Goal: Information Seeking & Learning: Learn about a topic

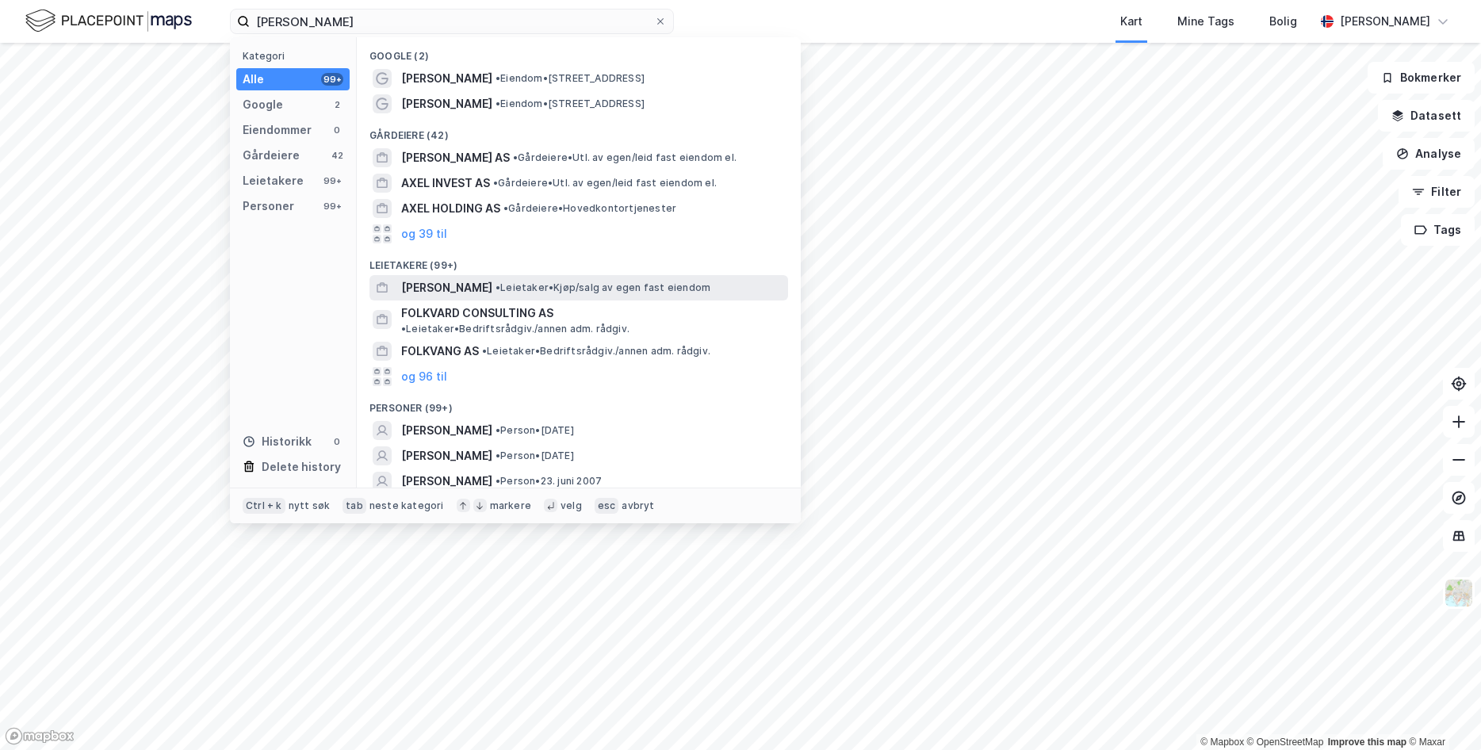
click at [487, 285] on span "[PERSON_NAME]" at bounding box center [446, 287] width 91 height 19
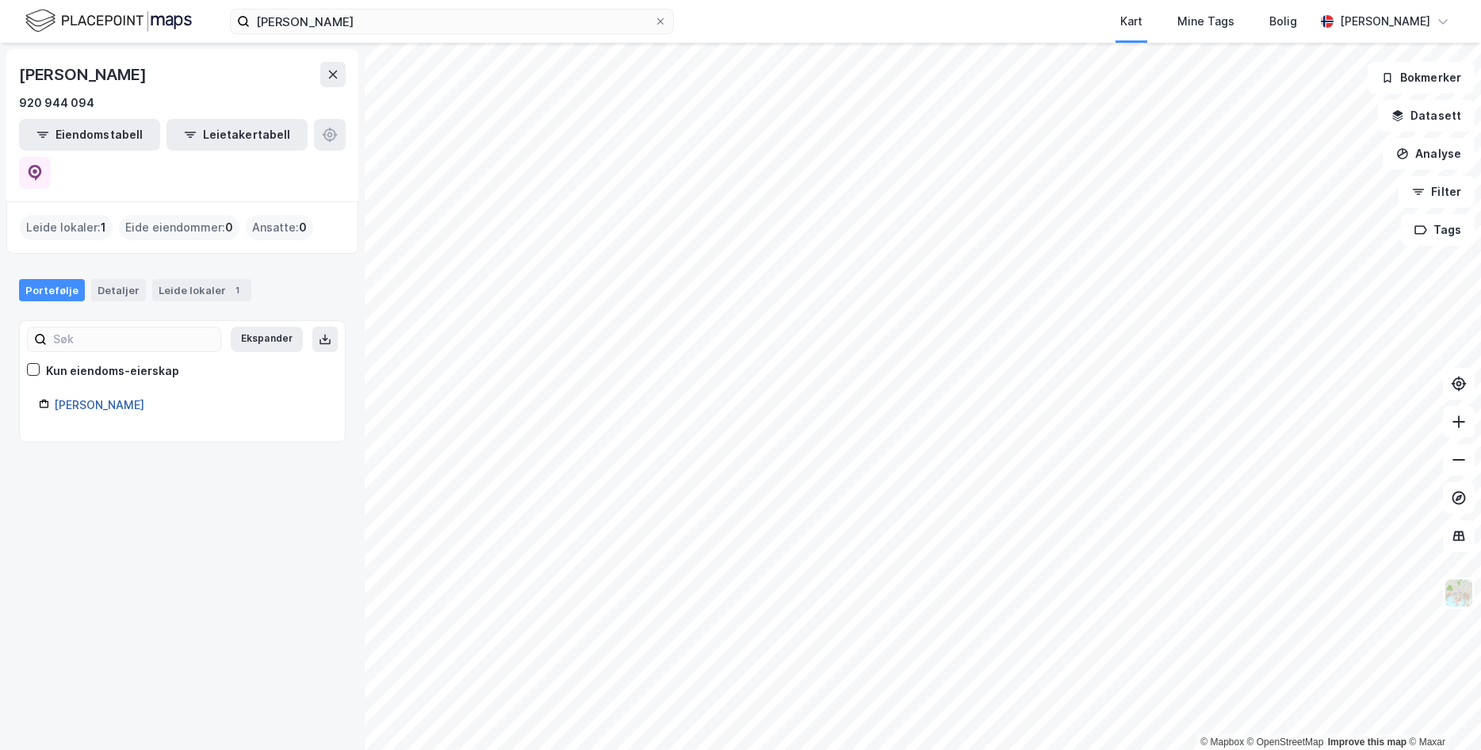
click at [107, 398] on link "[PERSON_NAME]" at bounding box center [99, 404] width 90 height 13
click at [39, 363] on div at bounding box center [33, 369] width 13 height 13
click at [79, 398] on link "[PERSON_NAME]" at bounding box center [99, 404] width 90 height 13
click at [82, 215] on div "Leide lokaler : 1" at bounding box center [66, 227] width 93 height 25
click at [83, 94] on div "920 944 094" at bounding box center [56, 103] width 75 height 19
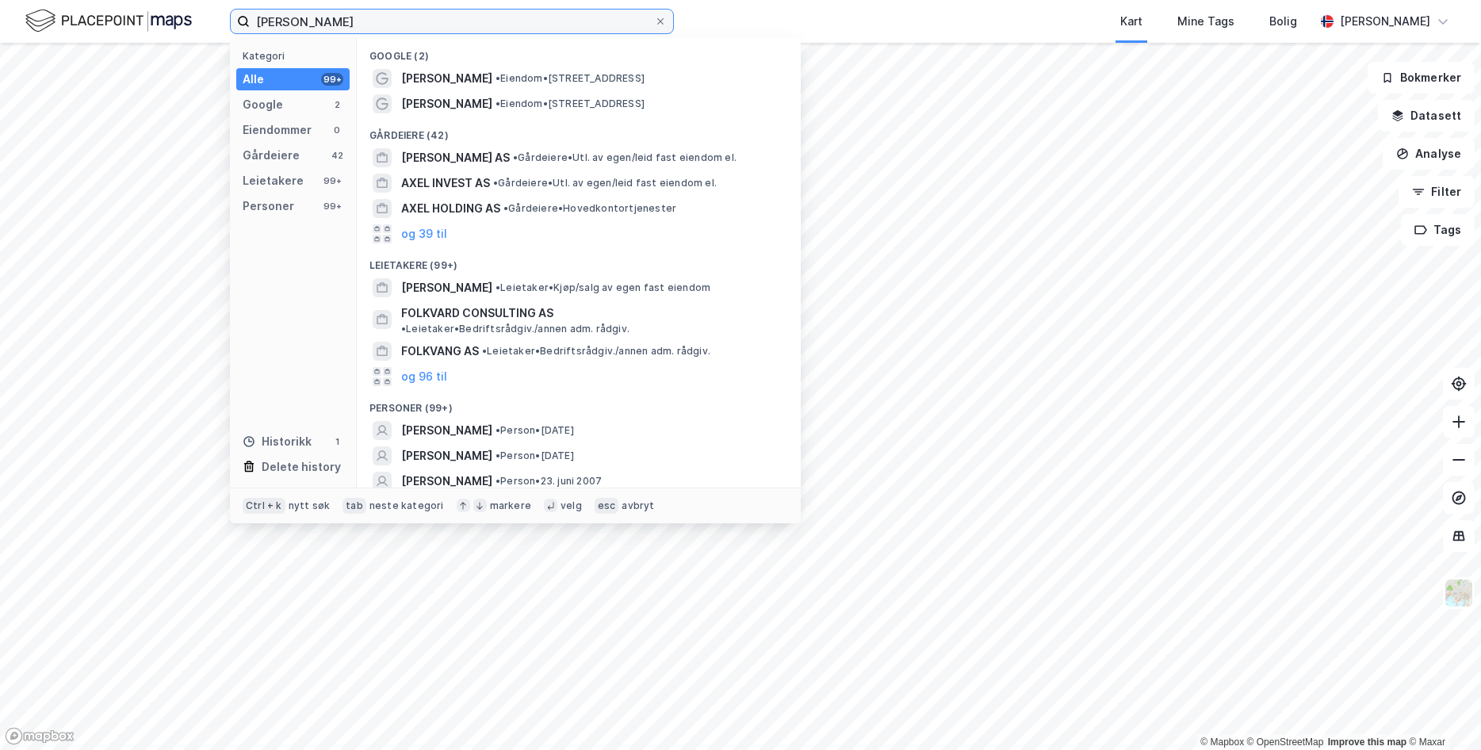
click at [352, 25] on input "[PERSON_NAME]" at bounding box center [452, 22] width 404 height 24
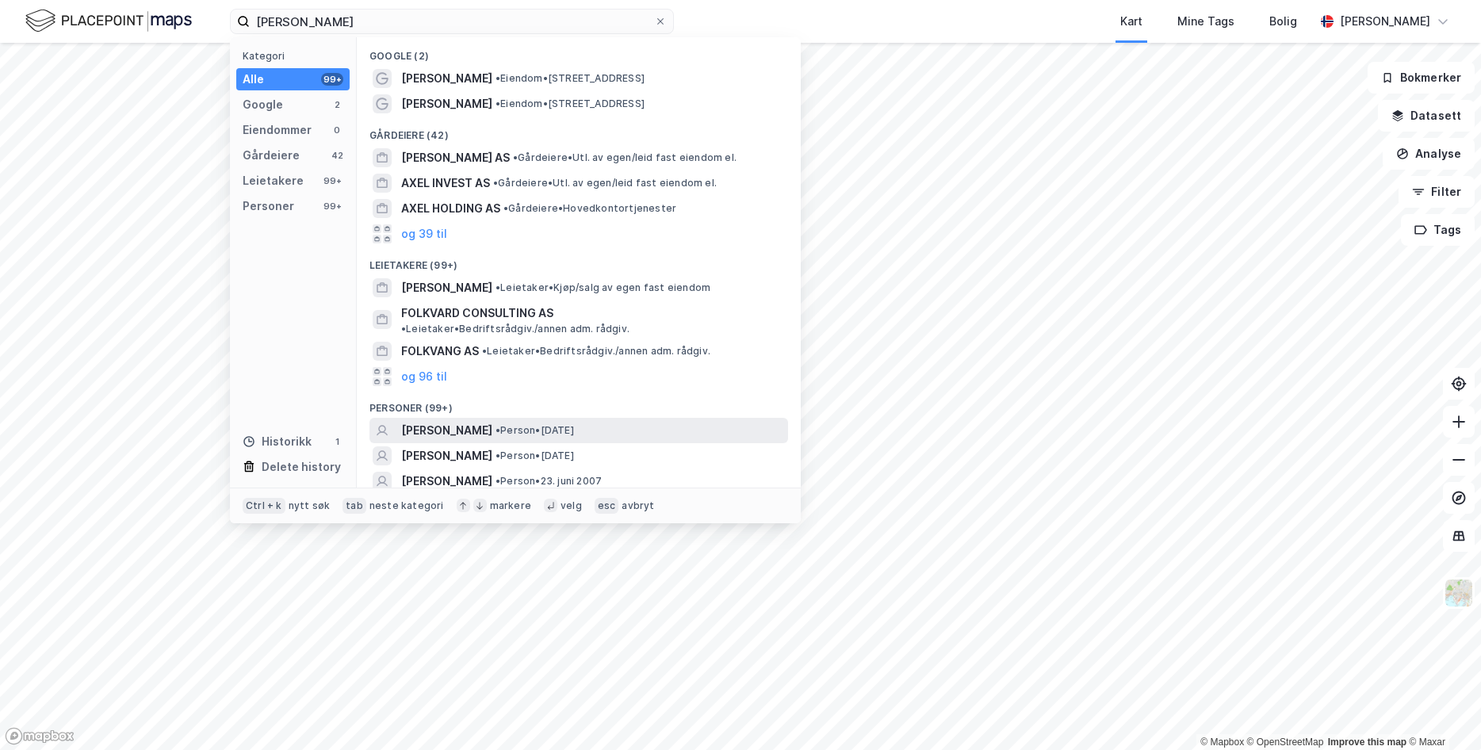
click at [477, 421] on span "[PERSON_NAME]" at bounding box center [446, 430] width 91 height 19
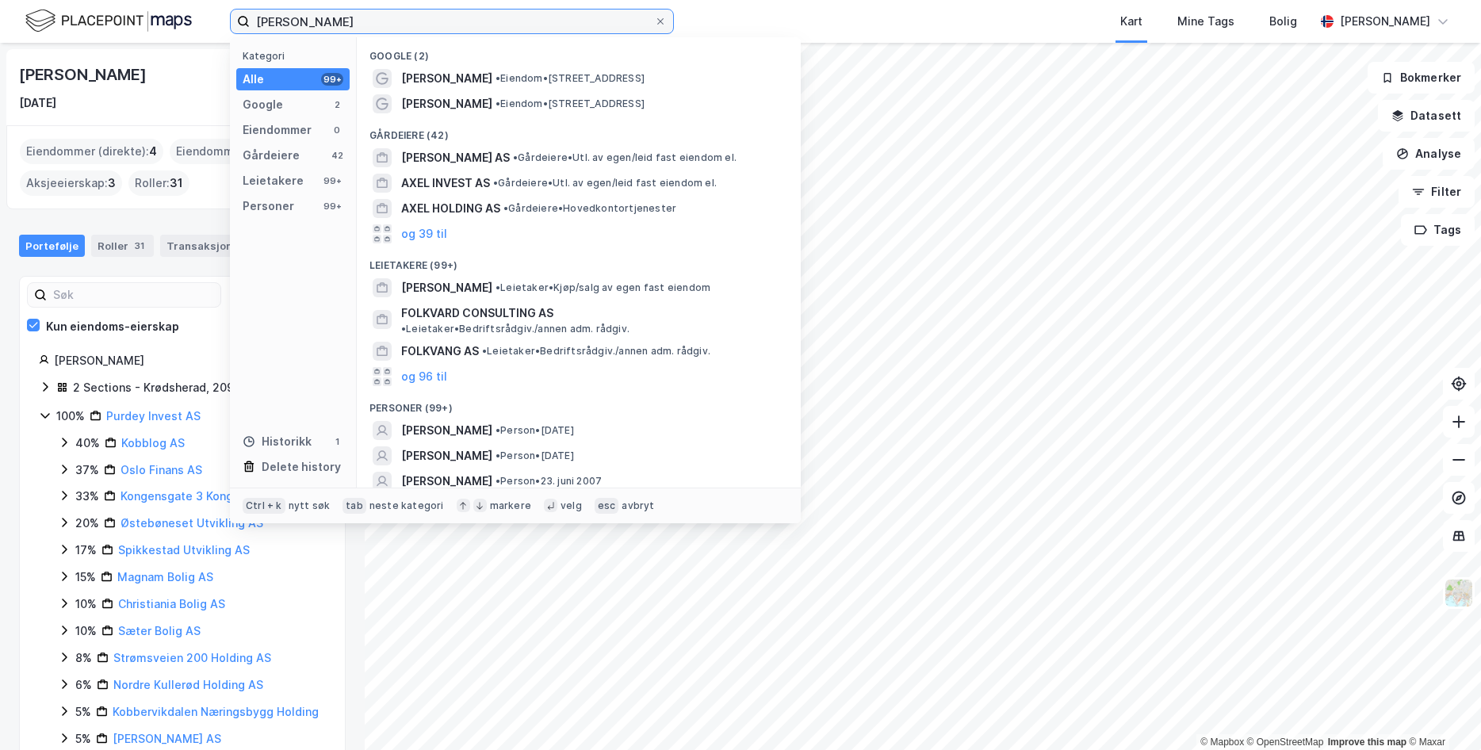
drag, startPoint x: 358, startPoint y: 19, endPoint x: 115, endPoint y: 23, distance: 243.5
click at [250, 23] on input "[PERSON_NAME]" at bounding box center [452, 22] width 404 height 24
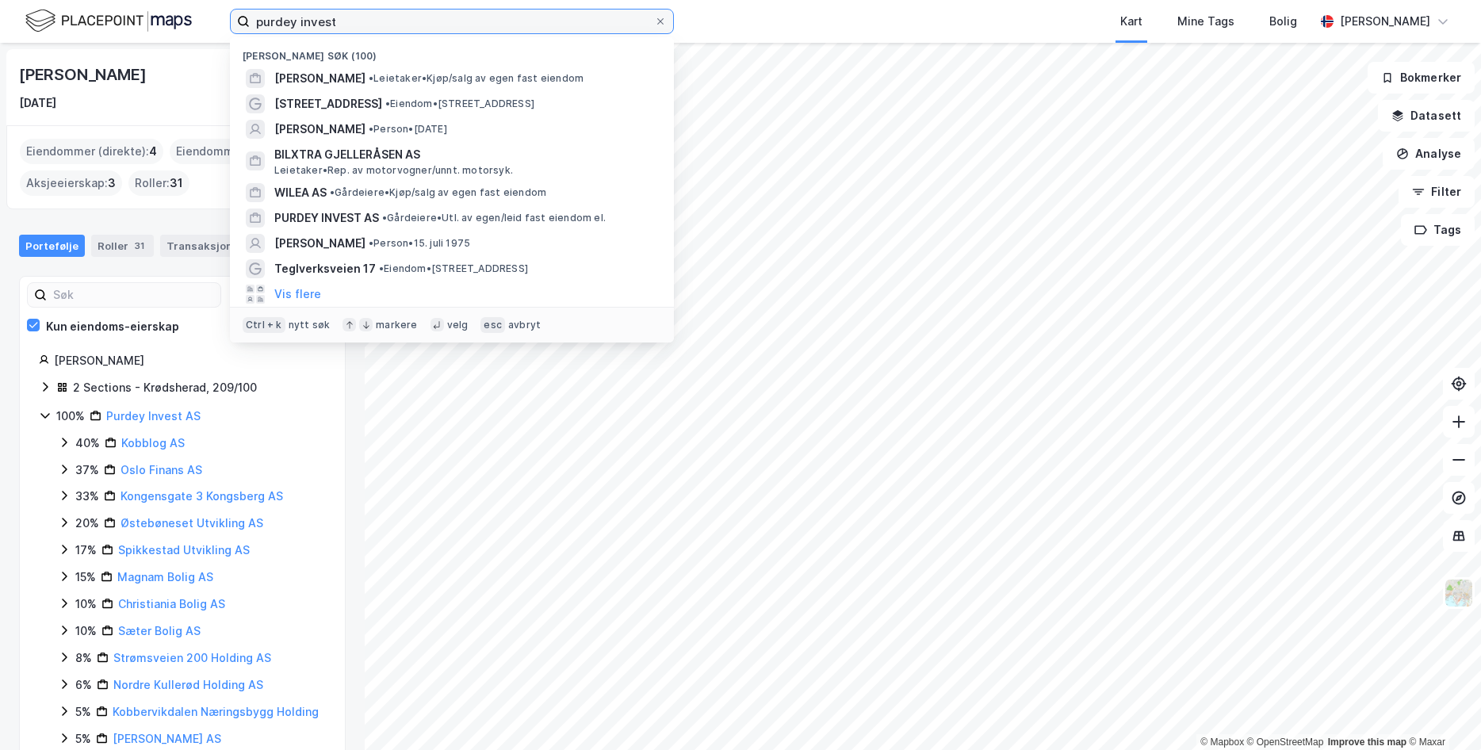
type input "purdey invest"
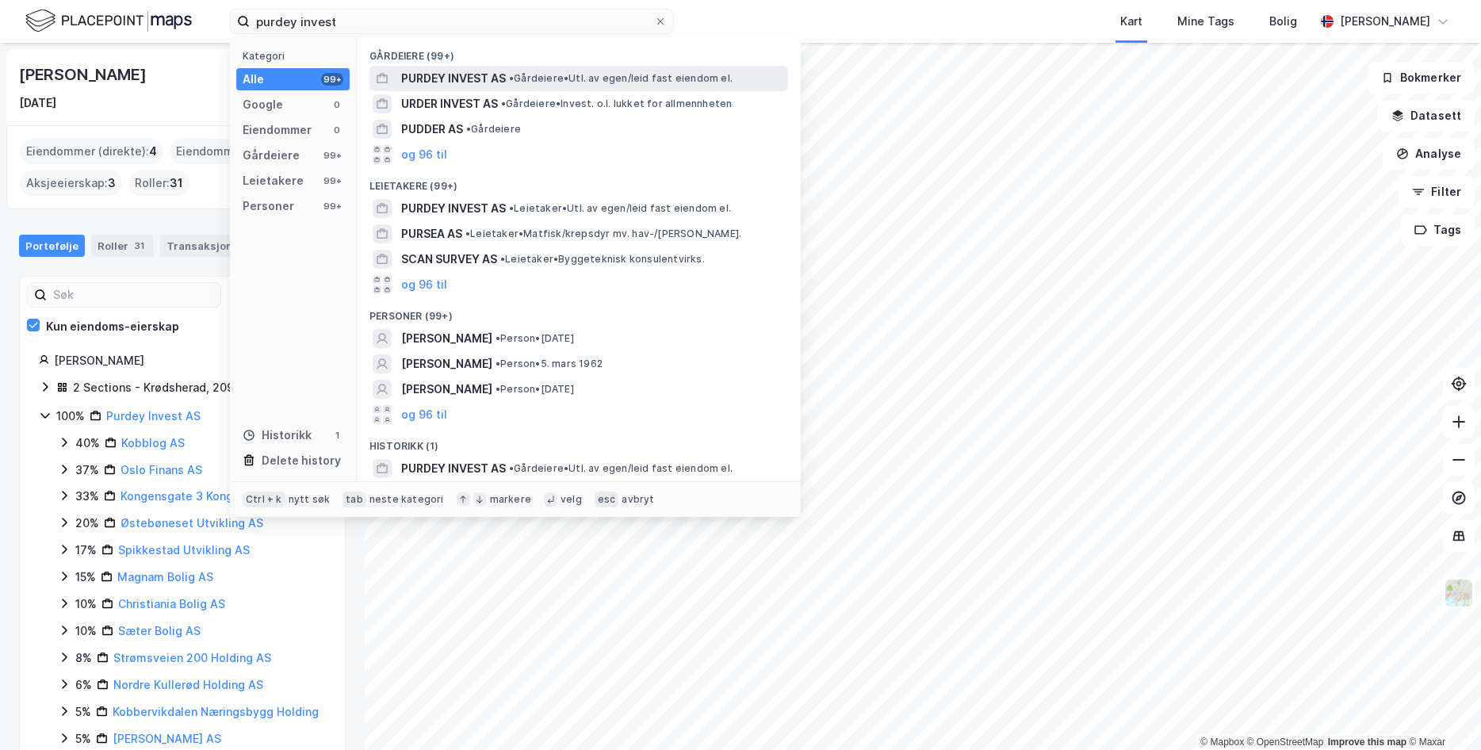
click at [473, 77] on span "PURDEY INVEST AS" at bounding box center [453, 78] width 105 height 19
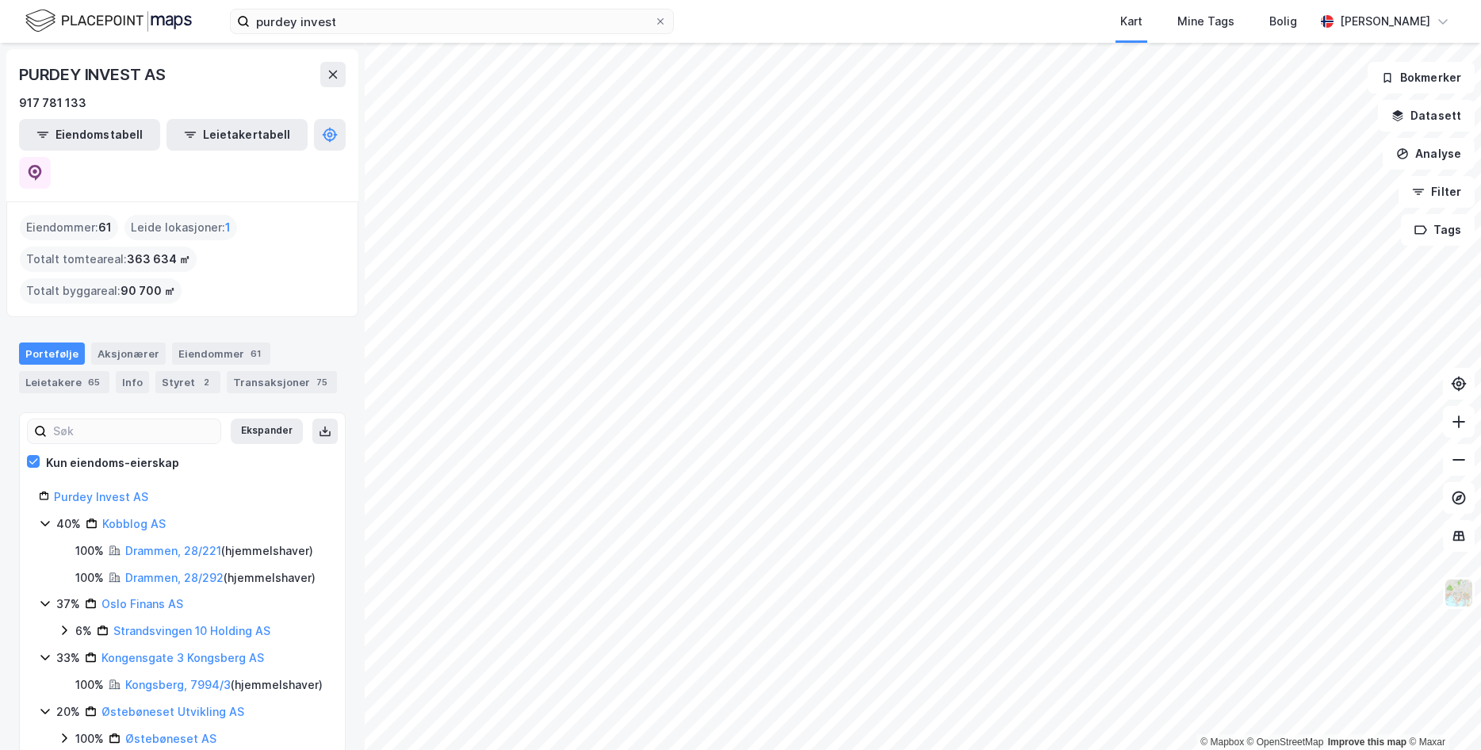
click at [186, 247] on div "Totalt tomteareal : 363 634 ㎡" at bounding box center [108, 259] width 177 height 25
drag, startPoint x: 169, startPoint y: 225, endPoint x: 131, endPoint y: 232, distance: 38.6
click at [131, 247] on div "Totalt tomteareal : 363 634 ㎡" at bounding box center [108, 259] width 177 height 25
click at [258, 228] on div "Eiendommer : 61 Leide lokasjoner : 1 Totalt tomteareal : 363 634 ㎡ Totalt bygga…" at bounding box center [182, 259] width 325 height 89
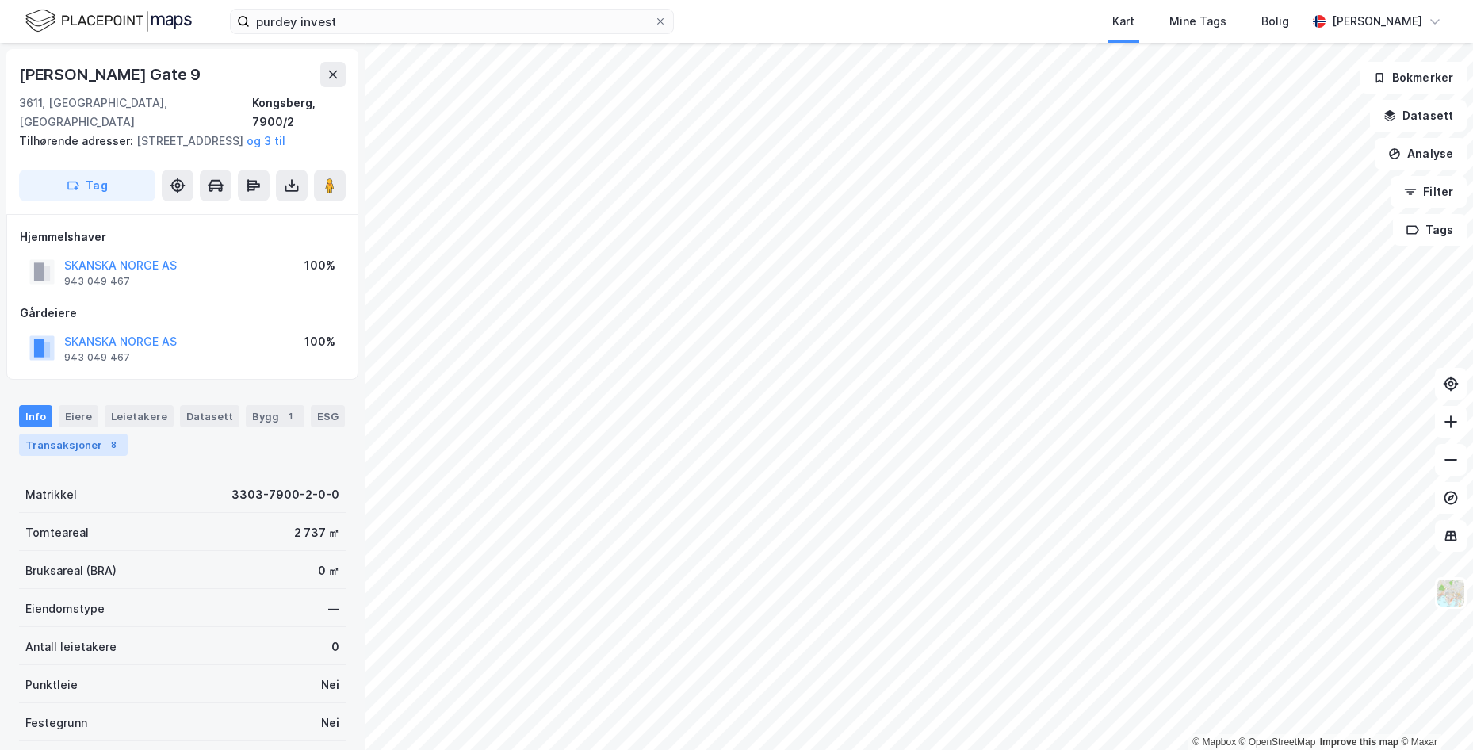
click at [71, 446] on div "Transaksjoner 8" at bounding box center [73, 445] width 109 height 22
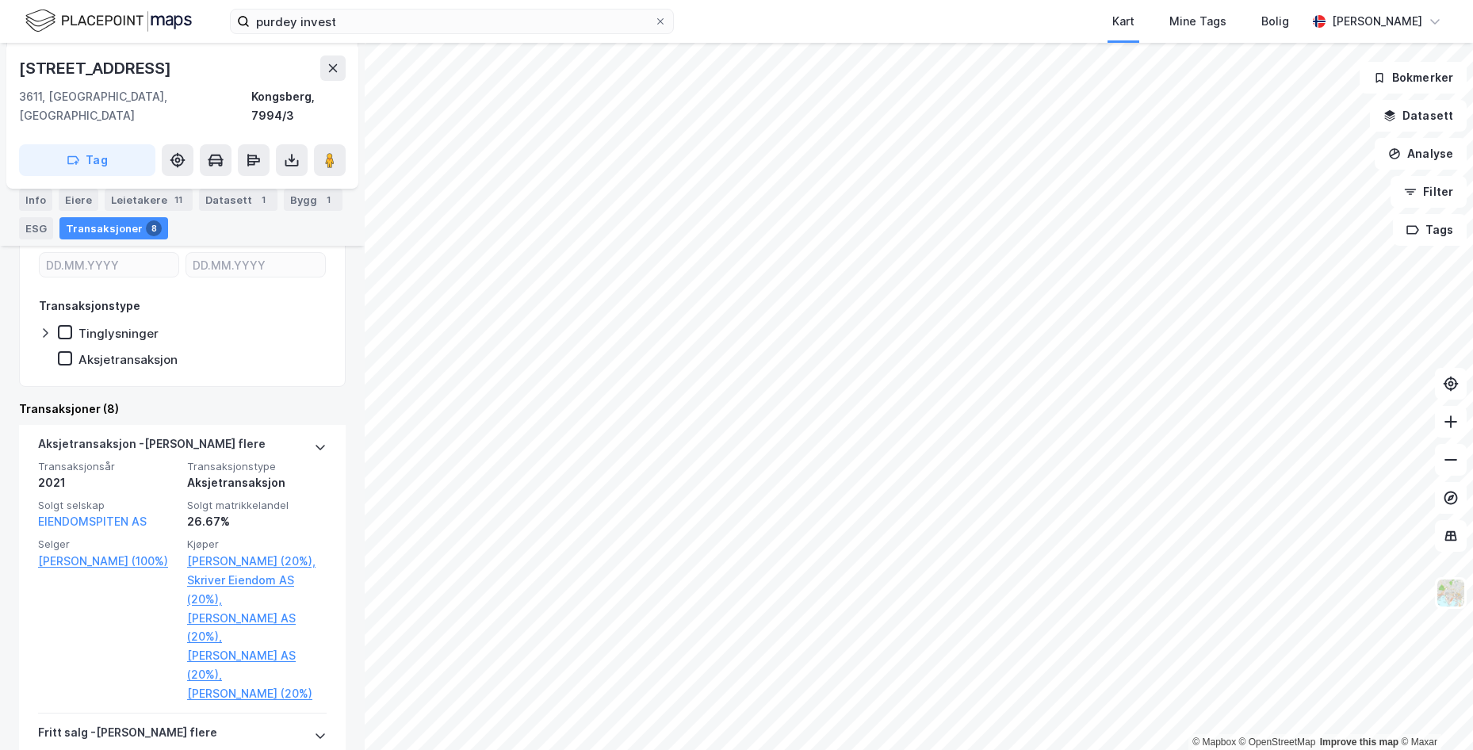
scroll to position [403, 0]
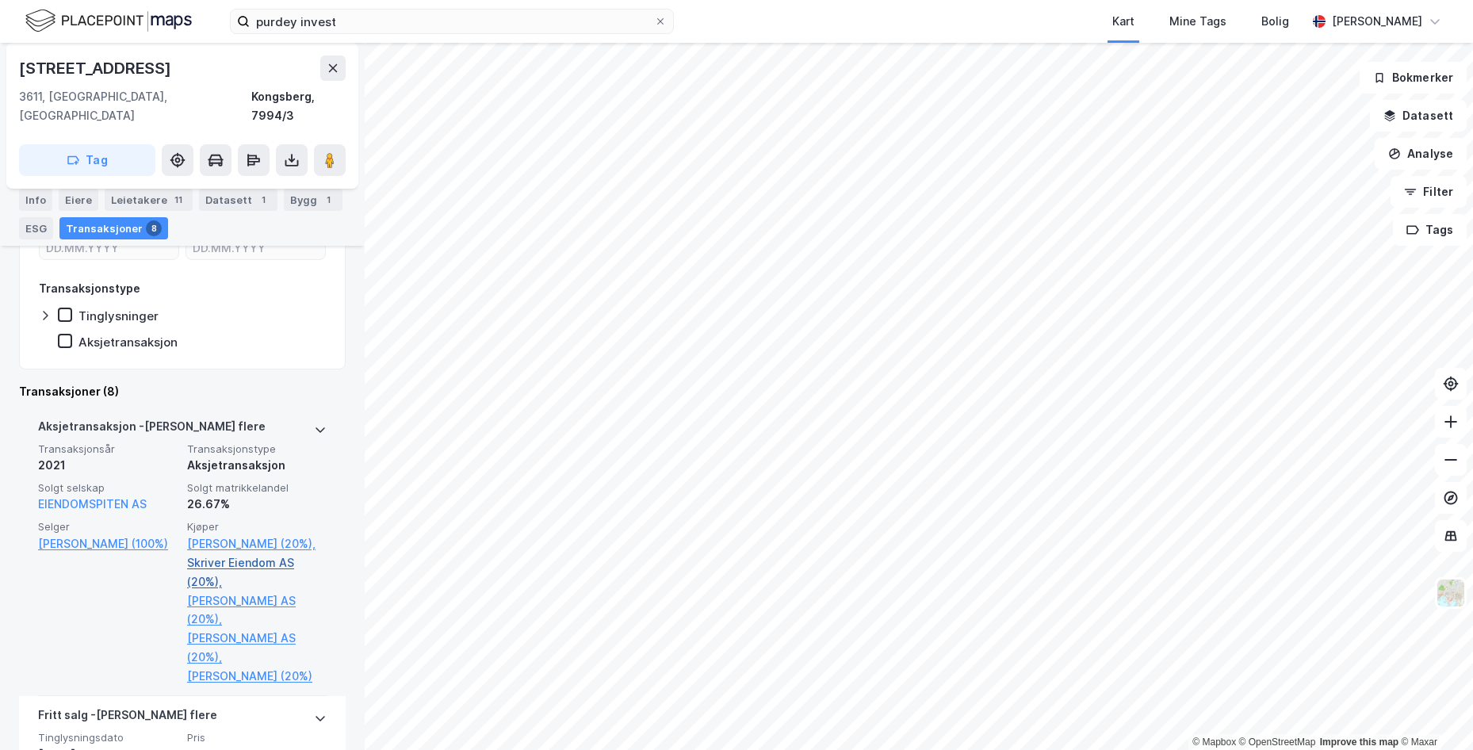
click at [233, 568] on link "Skriver Eiendom AS (20%)," at bounding box center [257, 572] width 140 height 38
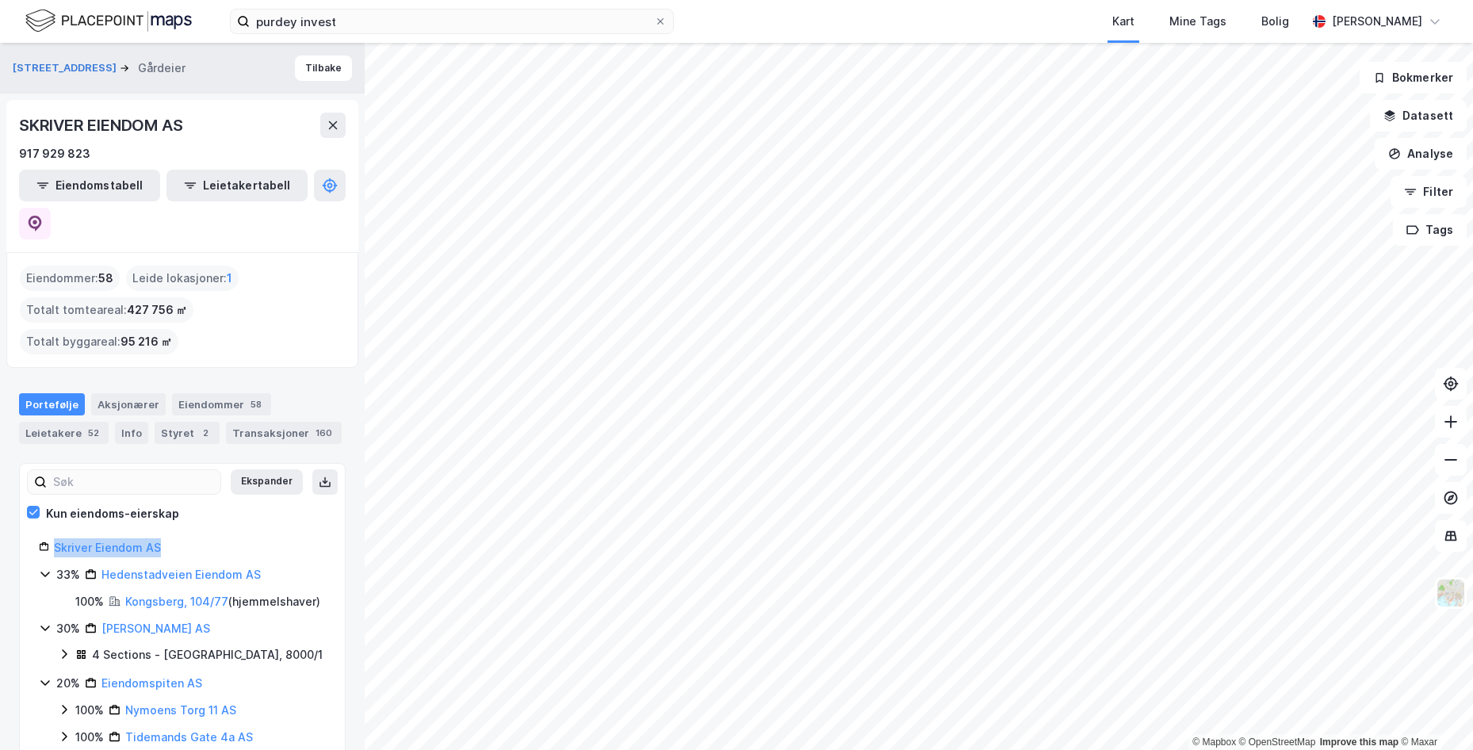
drag, startPoint x: 177, startPoint y: 515, endPoint x: 47, endPoint y: 515, distance: 130.0
click at [47, 538] on div "Skriver Eiendom AS" at bounding box center [182, 547] width 287 height 19
copy div "Skriver Eiendom AS"
